Goal: Task Accomplishment & Management: Manage account settings

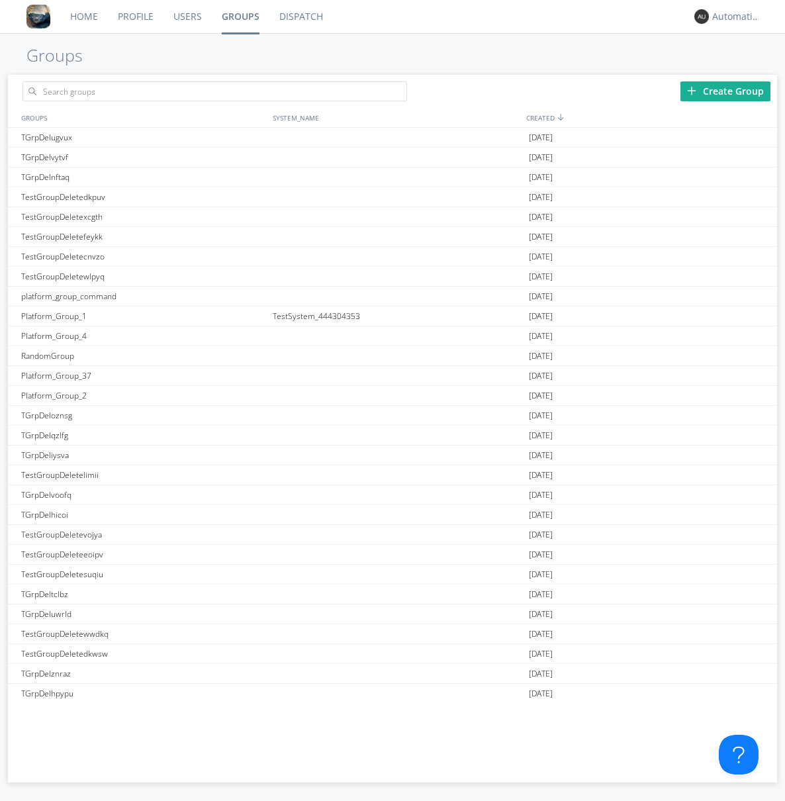
click at [725, 91] on div "Create Group" at bounding box center [725, 91] width 90 height 20
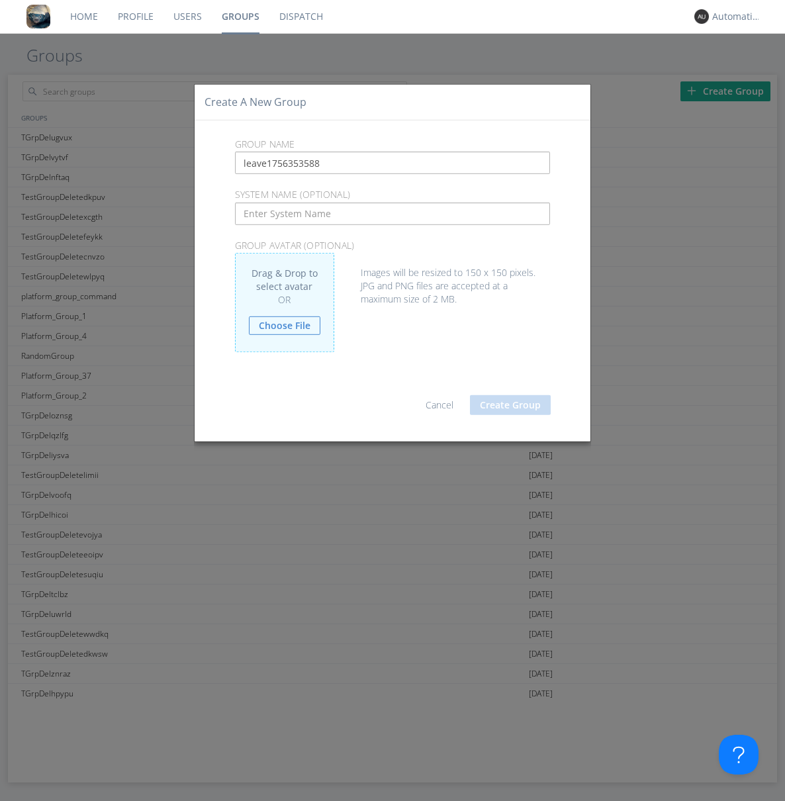
type input "leave1756353588"
click at [510, 404] on button "Create Group" at bounding box center [510, 405] width 81 height 20
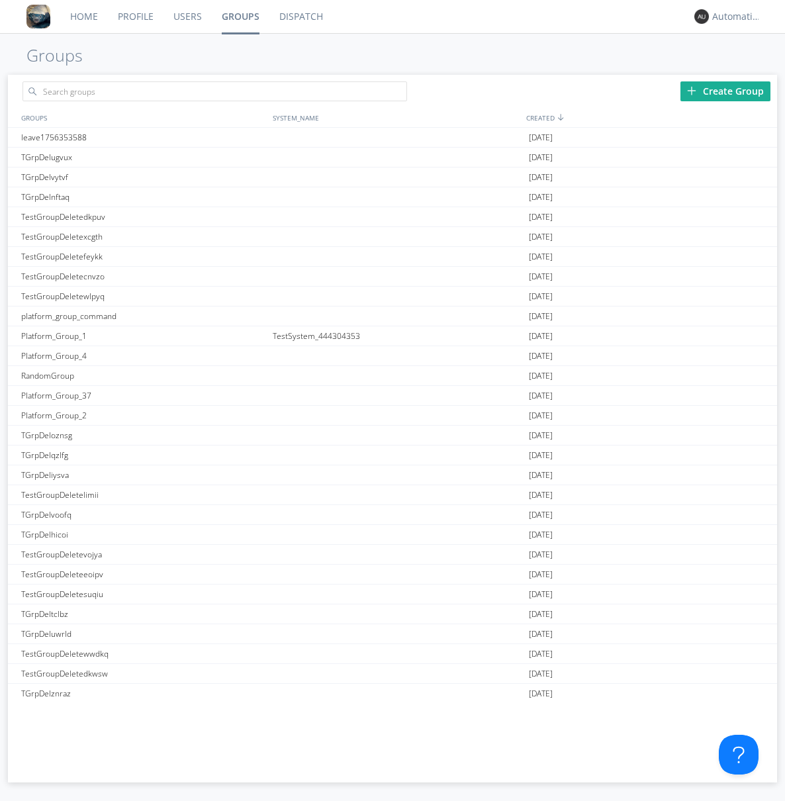
click at [240, 17] on link "Groups" at bounding box center [241, 16] width 58 height 33
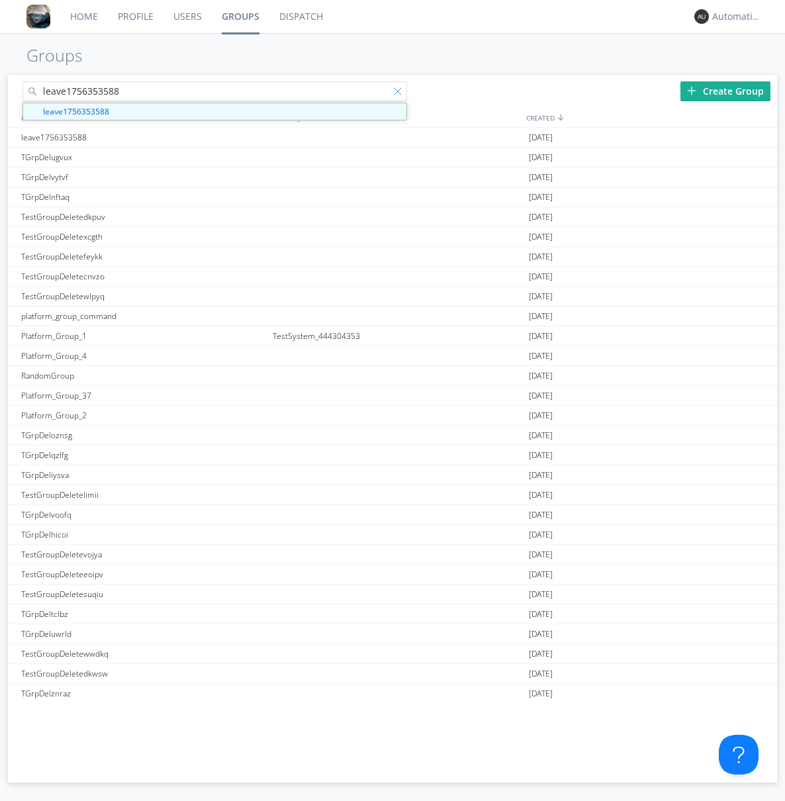
type input "leave1756353588"
click at [400, 93] on div at bounding box center [400, 93] width 13 height 13
type input "leave1756353588"
click at [144, 137] on div "leave1756353588" at bounding box center [144, 137] width 252 height 19
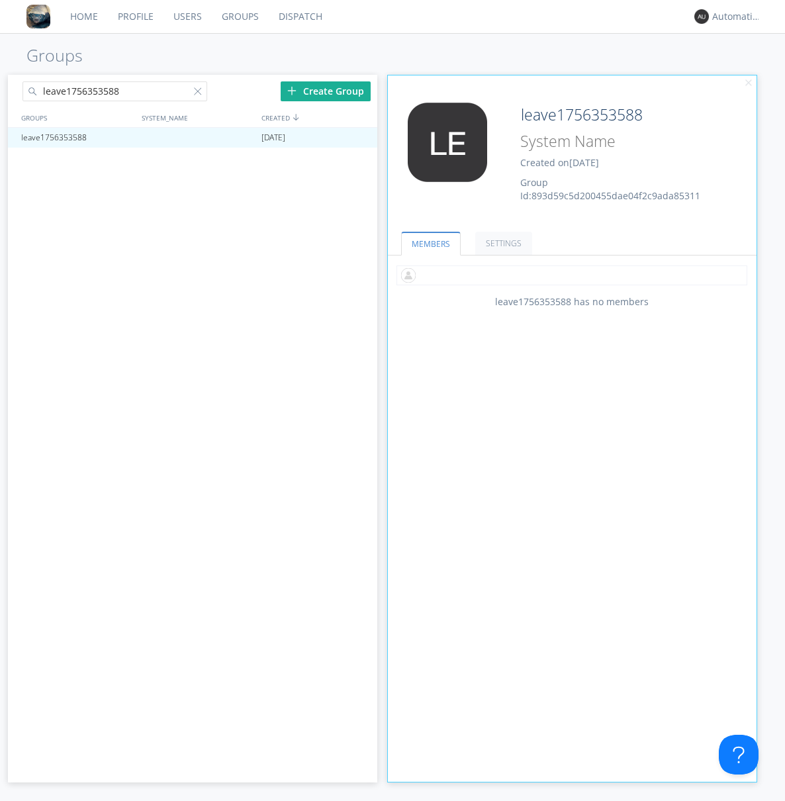
click at [572, 275] on input "text" at bounding box center [571, 275] width 351 height 20
type input "automation+0102"
click at [569, 275] on input "text" at bounding box center [571, 275] width 351 height 20
type input "automation+0103"
click at [569, 275] on input "text" at bounding box center [571, 275] width 351 height 20
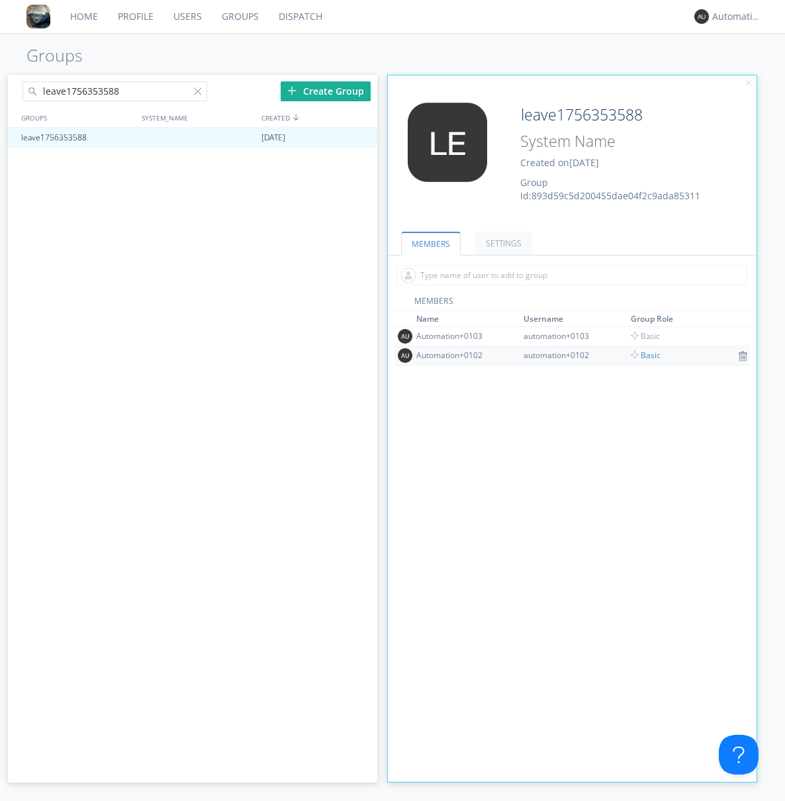
click at [641, 355] on span "Basic" at bounding box center [646, 354] width 30 height 11
click at [360, 138] on div at bounding box center [359, 137] width 13 height 11
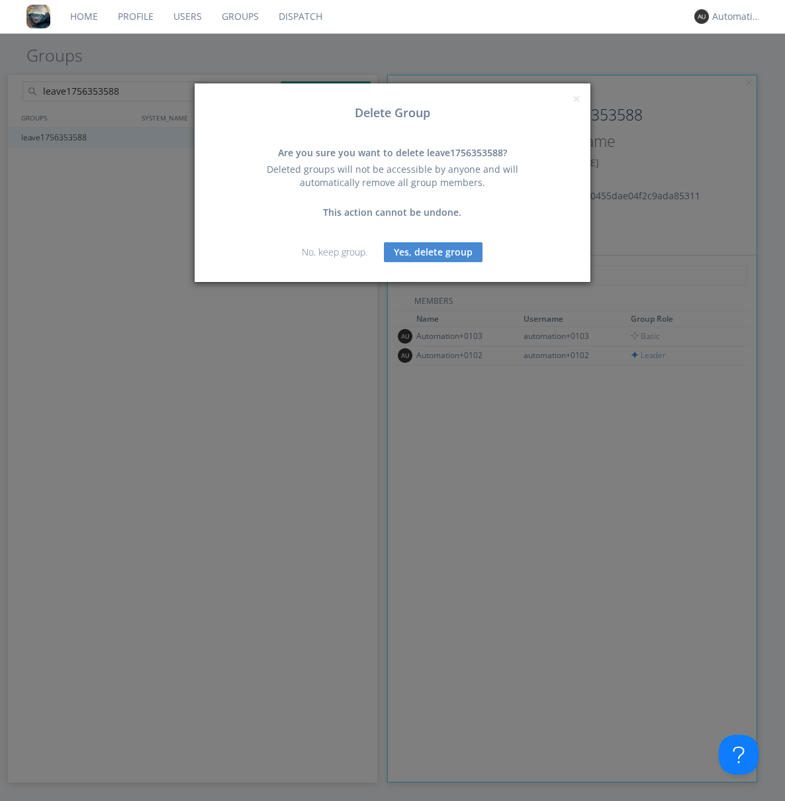
click at [433, 251] on button "Yes, delete group" at bounding box center [433, 252] width 99 height 20
